Goal: Task Accomplishment & Management: Complete application form

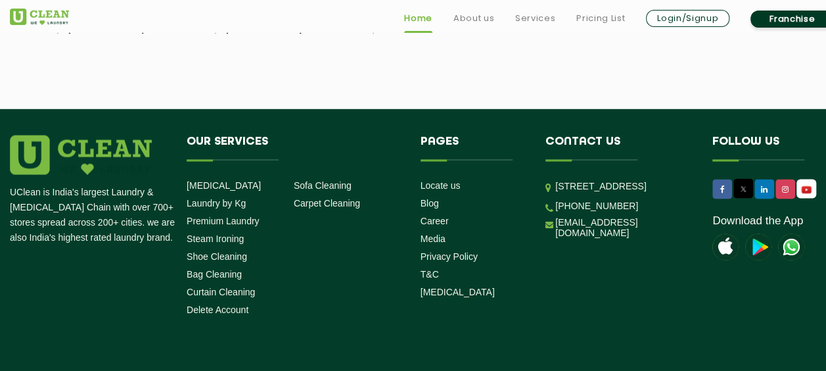
scroll to position [3724, 0]
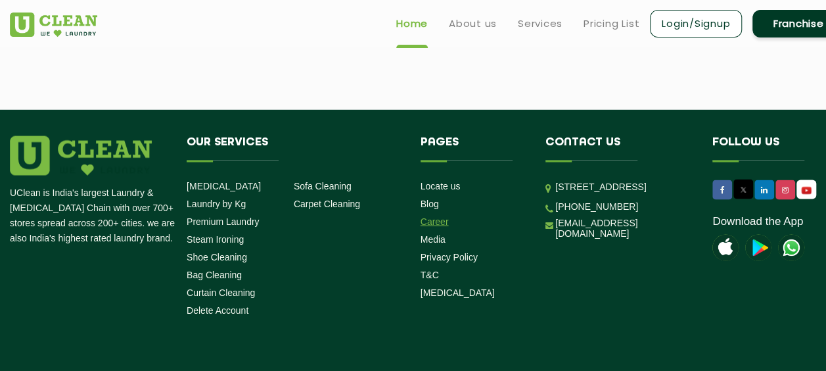
click at [440, 227] on link "Career" at bounding box center [435, 221] width 28 height 11
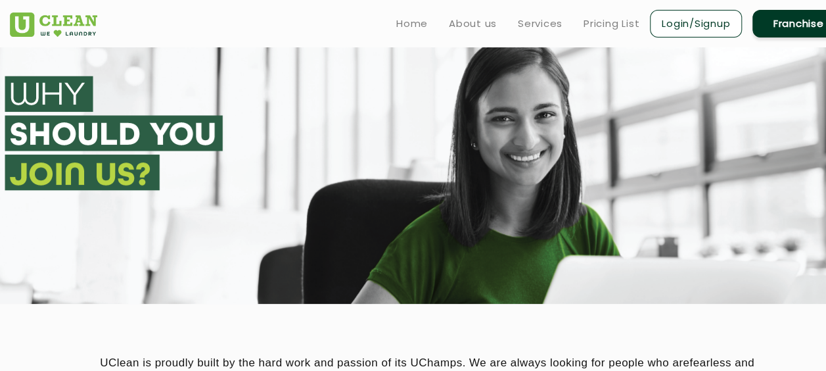
click at [786, 28] on link "Franchise" at bounding box center [799, 24] width 92 height 28
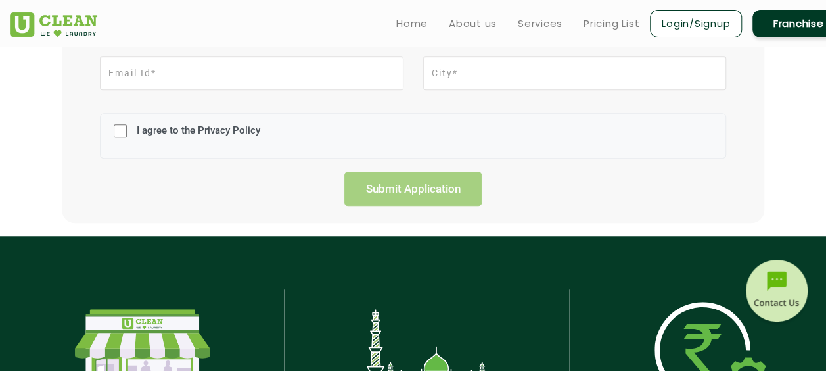
scroll to position [279, 0]
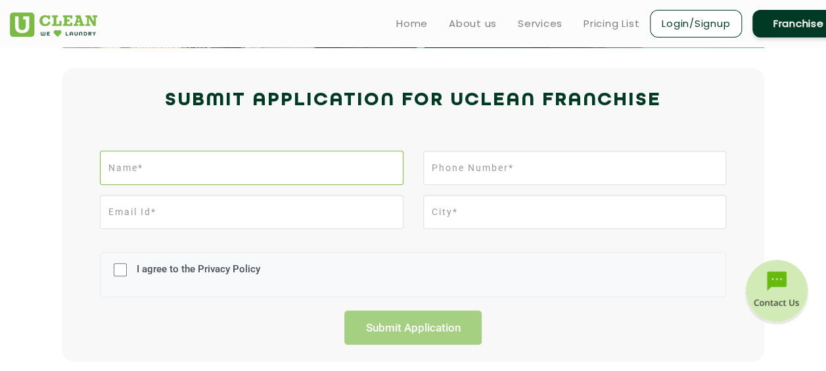
click at [289, 174] on input "text" at bounding box center [251, 168] width 303 height 34
type input "[PERSON_NAME]"
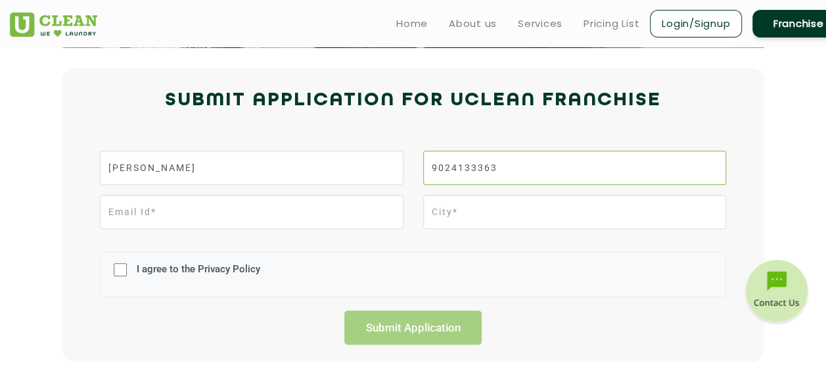
type input "9024133363"
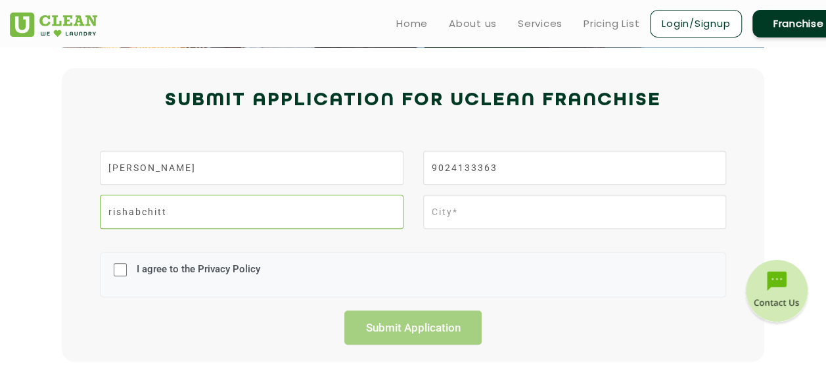
type input "[EMAIL_ADDRESS][DOMAIN_NAME]"
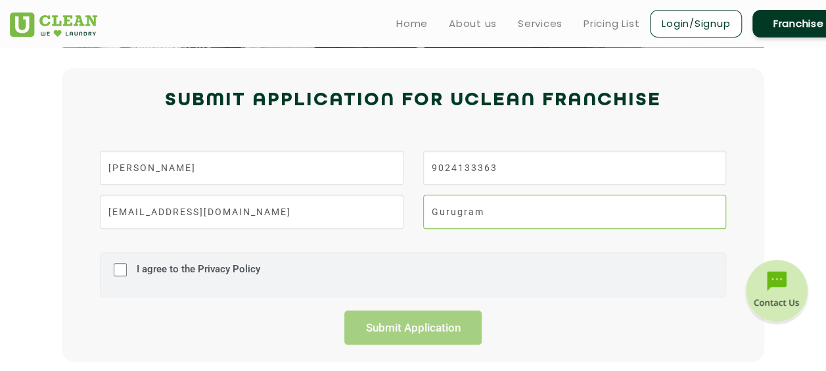
type input "Gurugram"
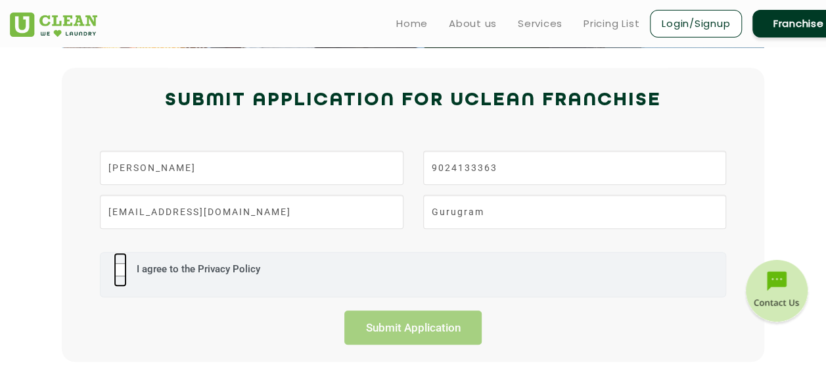
click at [123, 265] on input "I agree to the Privacy Policy" at bounding box center [120, 269] width 13 height 34
checkbox input "true"
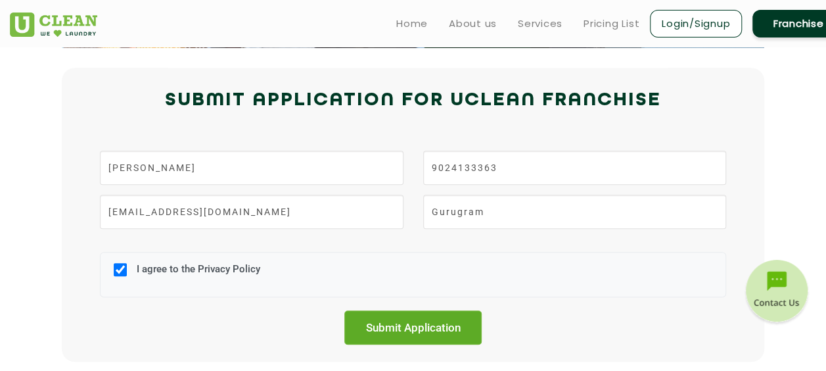
click at [409, 321] on input "Submit Application" at bounding box center [414, 327] width 138 height 34
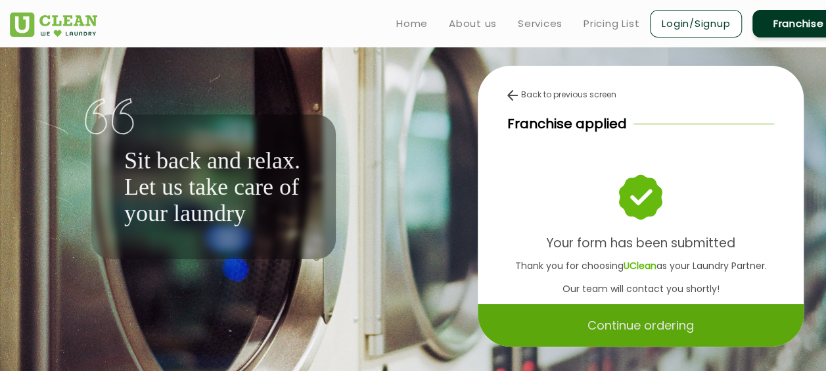
click at [627, 325] on p "Continue ordering" at bounding box center [641, 325] width 107 height 23
